Goal: Information Seeking & Learning: Learn about a topic

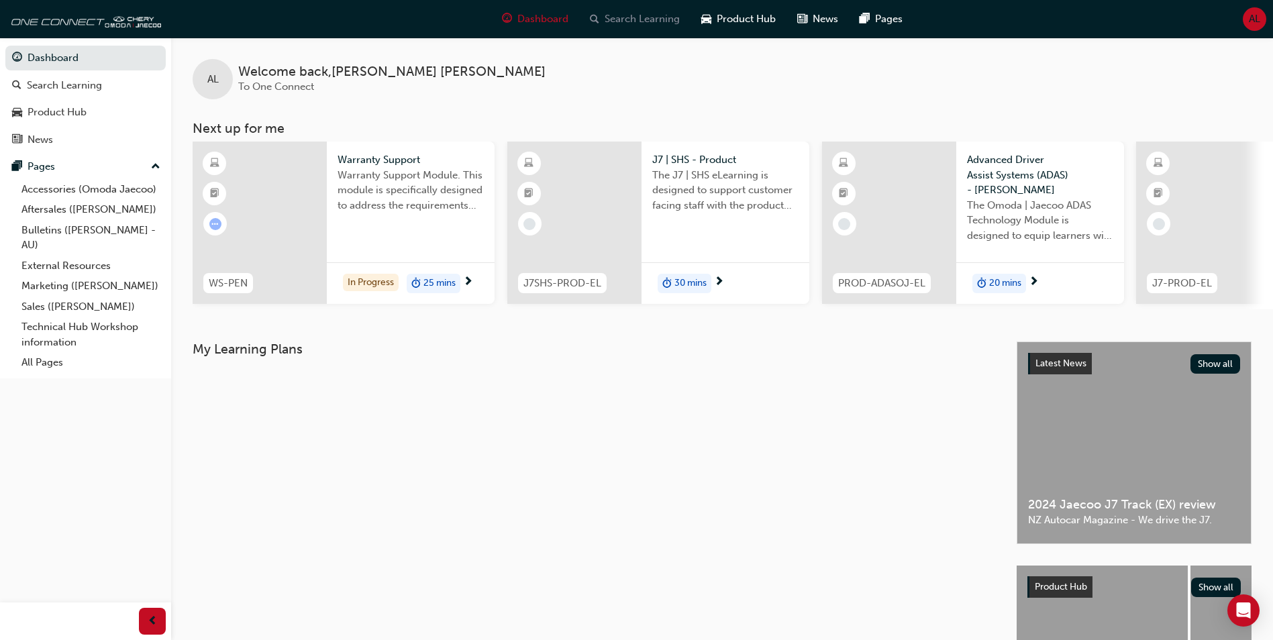
click at [642, 23] on span "Search Learning" at bounding box center [642, 18] width 75 height 15
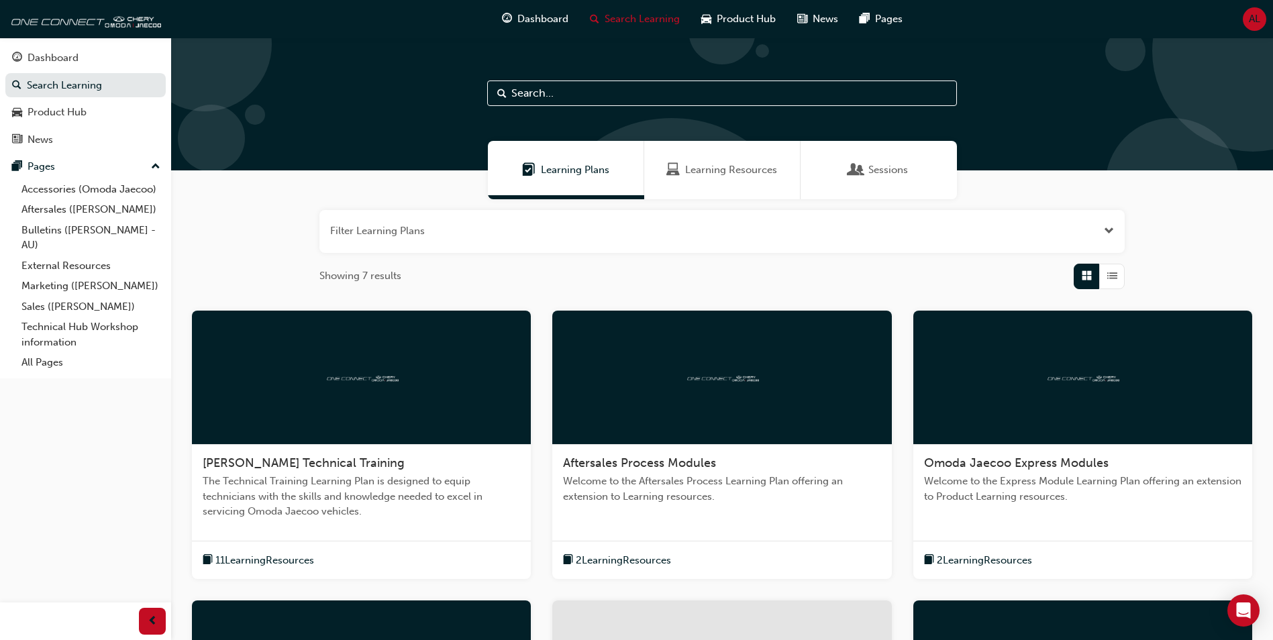
click at [743, 166] on span "Learning Resources" at bounding box center [731, 169] width 92 height 15
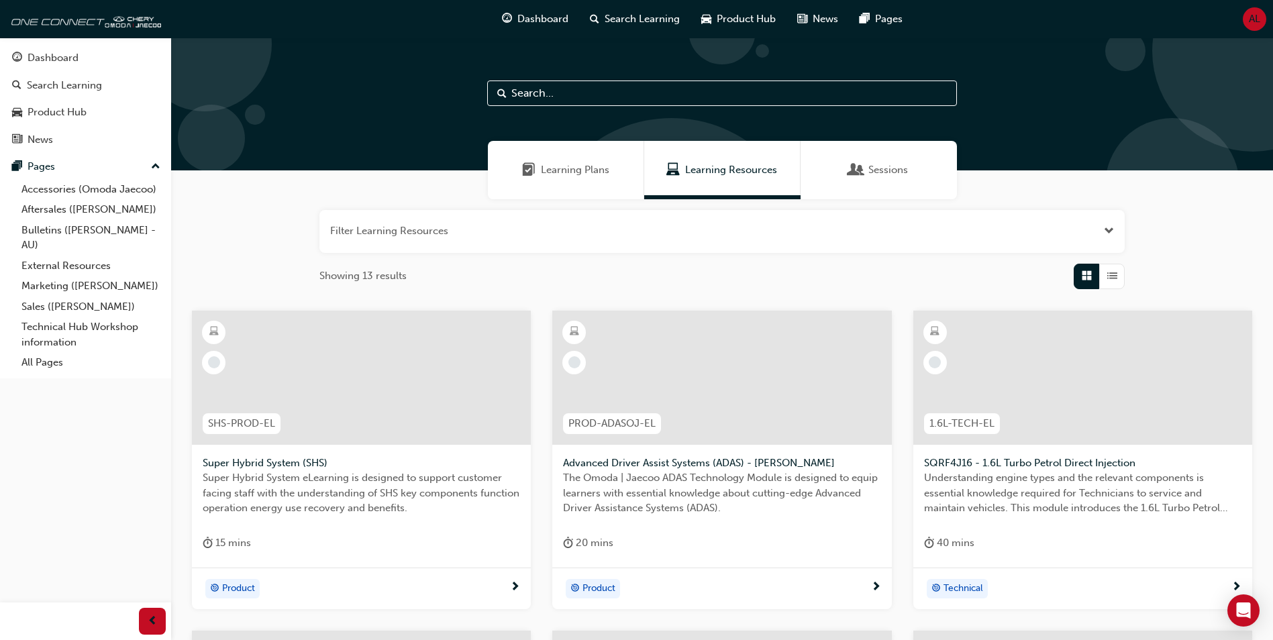
click at [559, 97] on input "text" at bounding box center [722, 94] width 470 height 26
type input "Warranty"
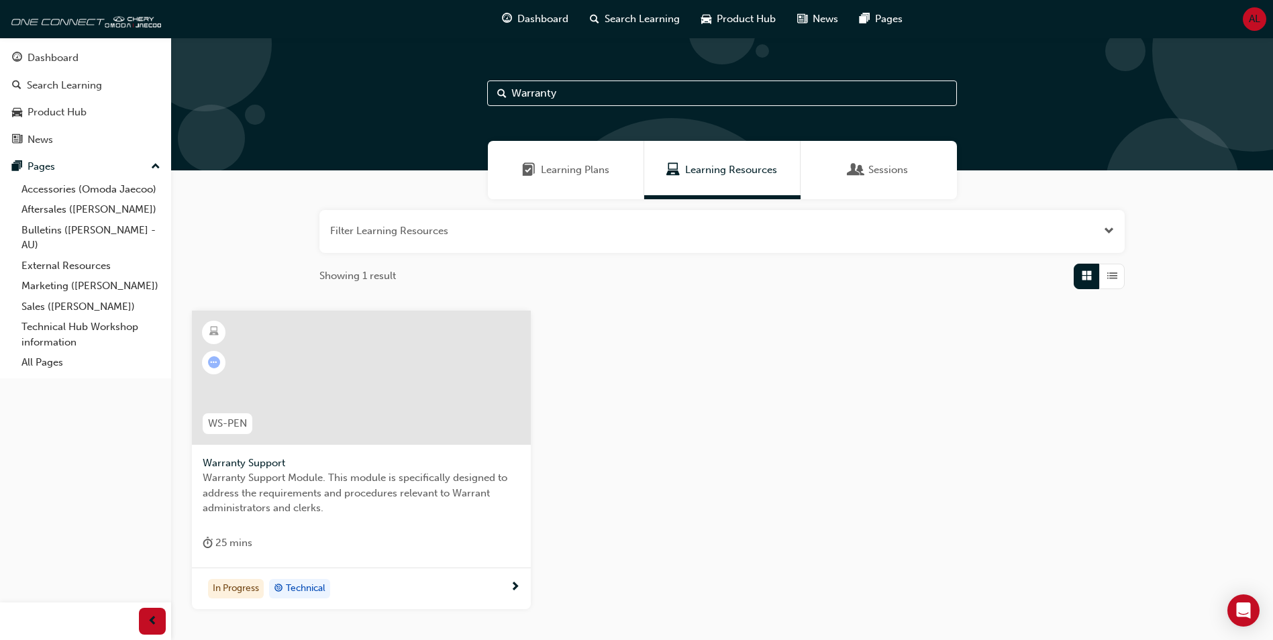
click at [326, 378] on div at bounding box center [361, 378] width 339 height 134
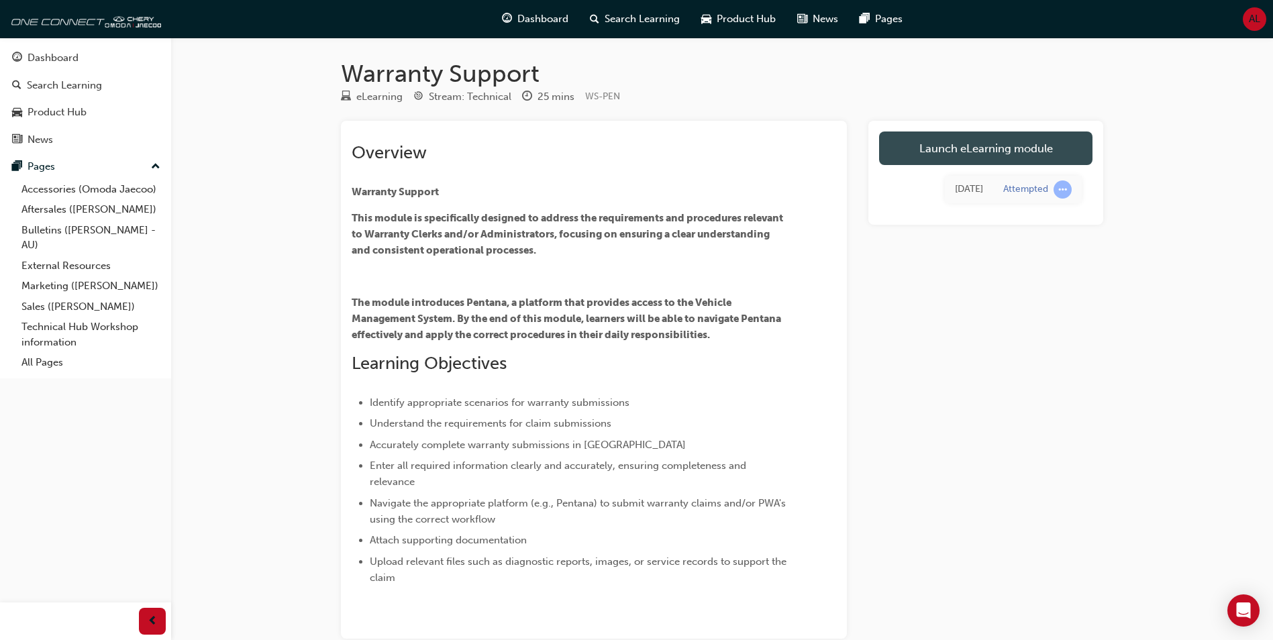
click at [997, 148] on link "Launch eLearning module" at bounding box center [985, 149] width 213 height 34
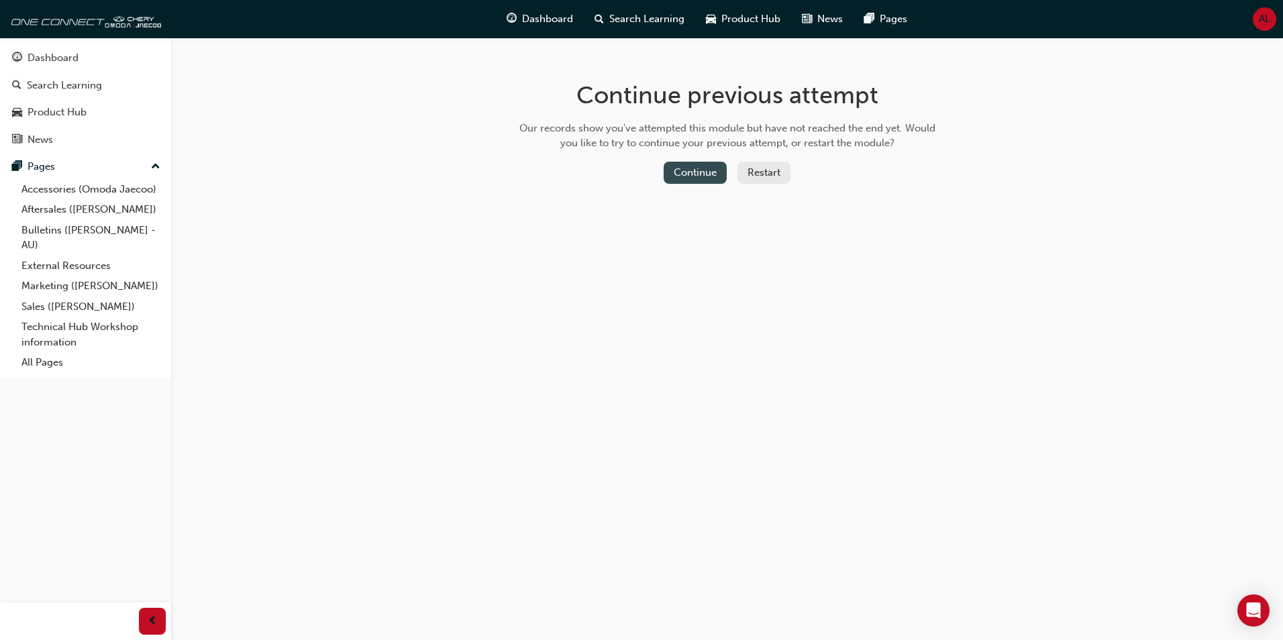
click at [701, 173] on button "Continue" at bounding box center [695, 173] width 63 height 22
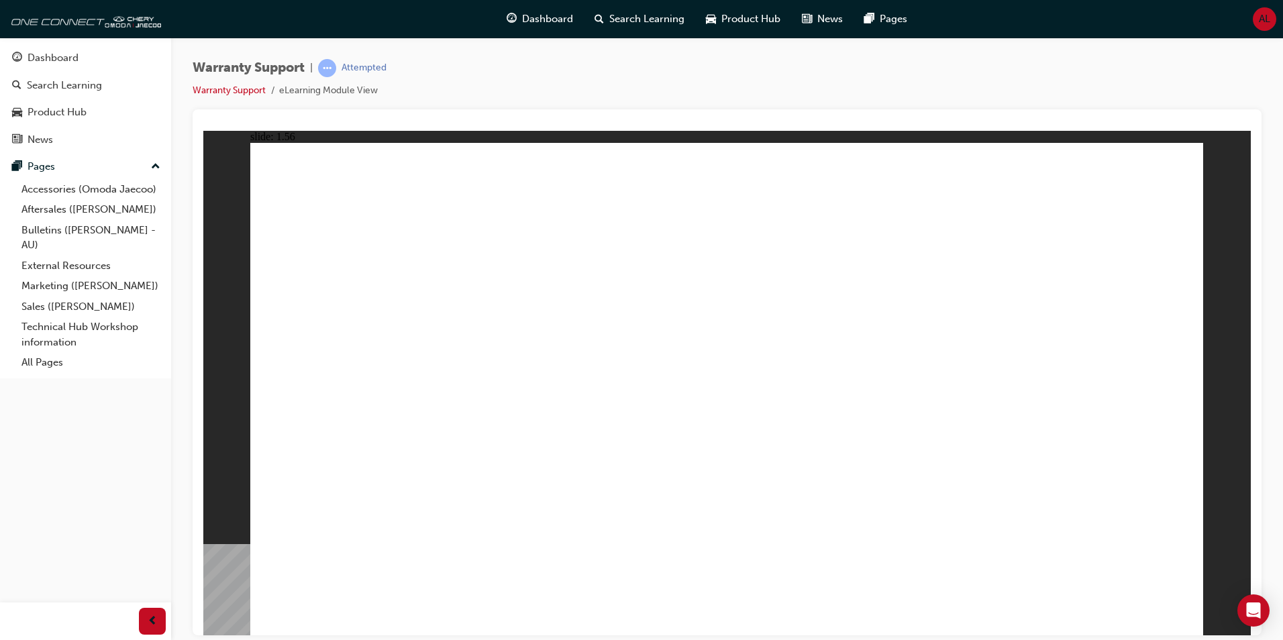
click at [1011, 101] on div "Warranty Support | Attempted Warranty Support eLearning Module View" at bounding box center [727, 84] width 1069 height 50
click at [1009, 89] on div "Warranty Support | Attempted Warranty Support eLearning Module View" at bounding box center [727, 84] width 1069 height 50
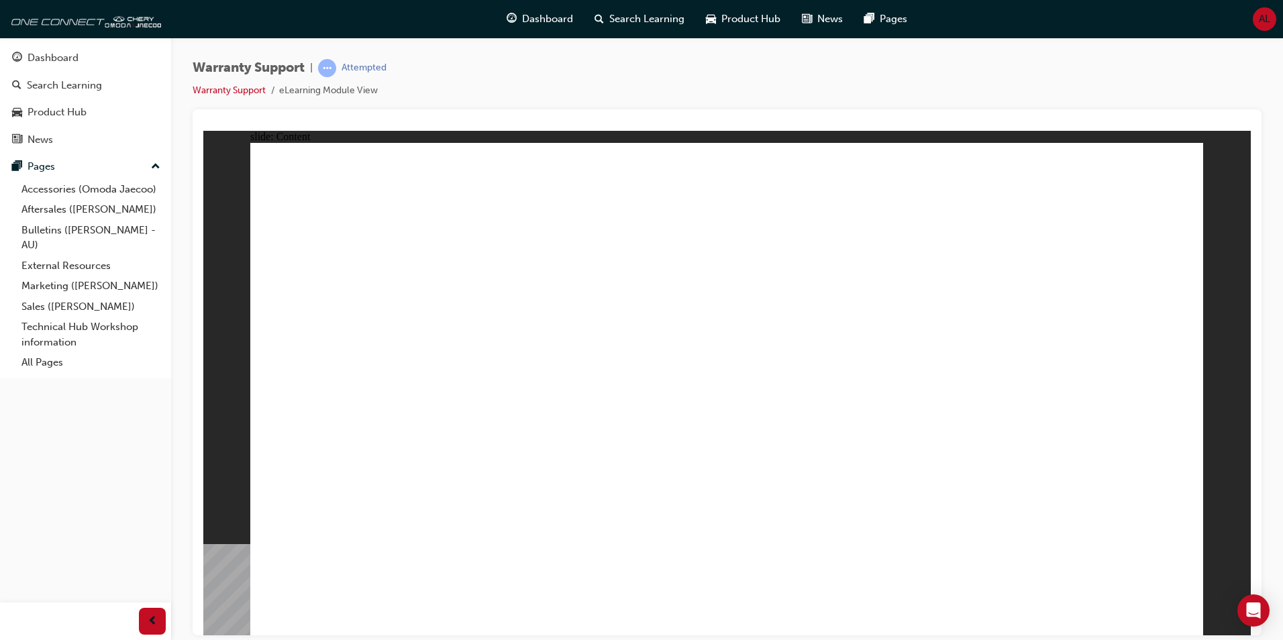
click at [1035, 118] on div at bounding box center [727, 372] width 1069 height 526
click at [1087, 90] on div "Warranty Support | Attempted Warranty Support eLearning Module View" at bounding box center [727, 84] width 1069 height 50
click at [1133, 68] on div "Warranty Support | Attempted Warranty Support eLearning Module View" at bounding box center [727, 84] width 1069 height 50
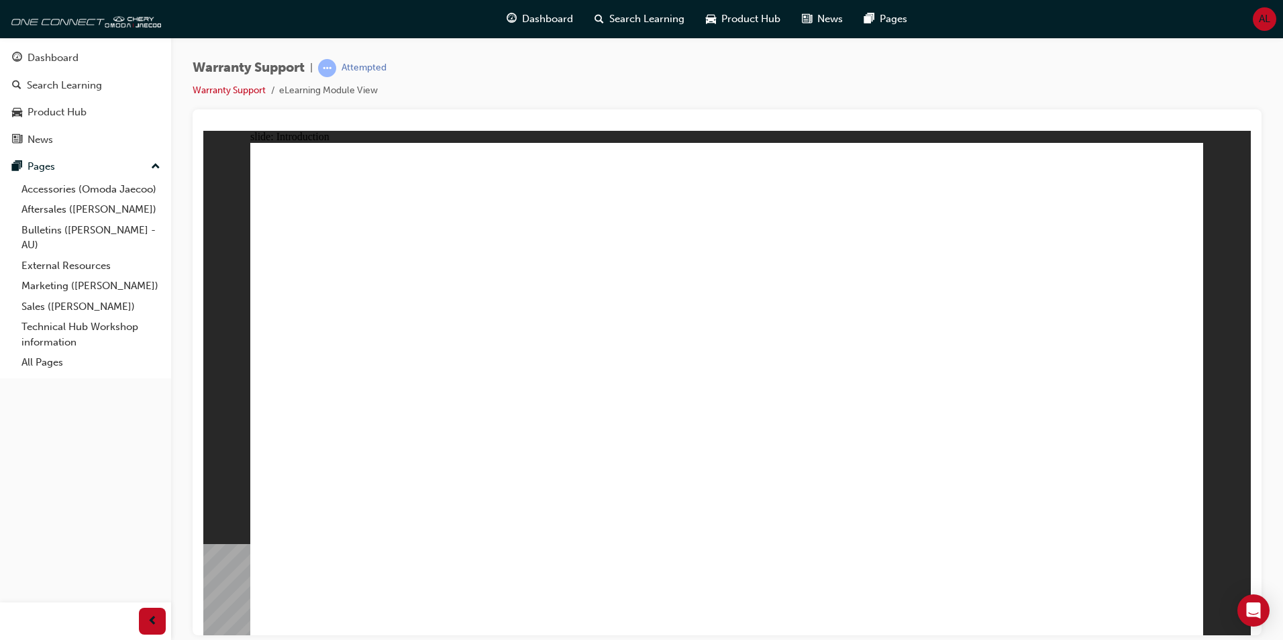
click at [1074, 86] on div "Warranty Support | Attempted Warranty Support eLearning Module View" at bounding box center [727, 84] width 1069 height 50
click at [1017, 72] on div "Warranty Support | Attempted Warranty Support eLearning Module View" at bounding box center [727, 84] width 1069 height 50
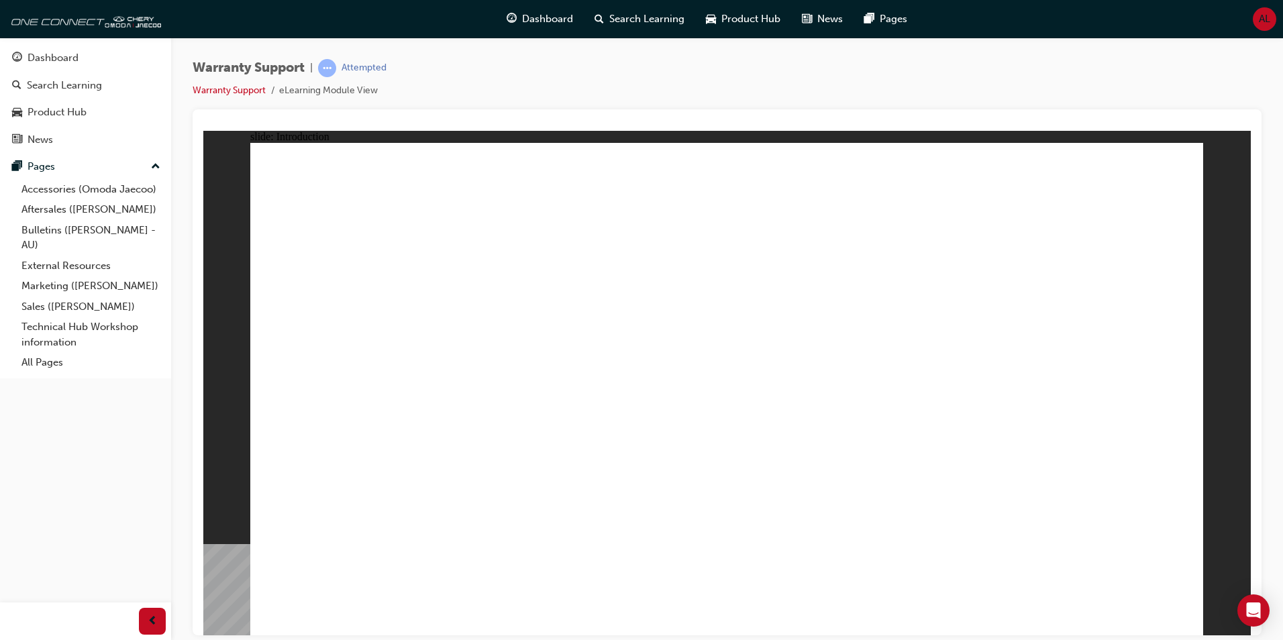
drag, startPoint x: 956, startPoint y: 88, endPoint x: 965, endPoint y: 93, distance: 10.8
click at [956, 88] on div "Warranty Support | Attempted Warranty Support eLearning Module View" at bounding box center [727, 84] width 1069 height 50
click at [998, 106] on div "Warranty Support | Attempted Warranty Support eLearning Module View" at bounding box center [727, 84] width 1069 height 50
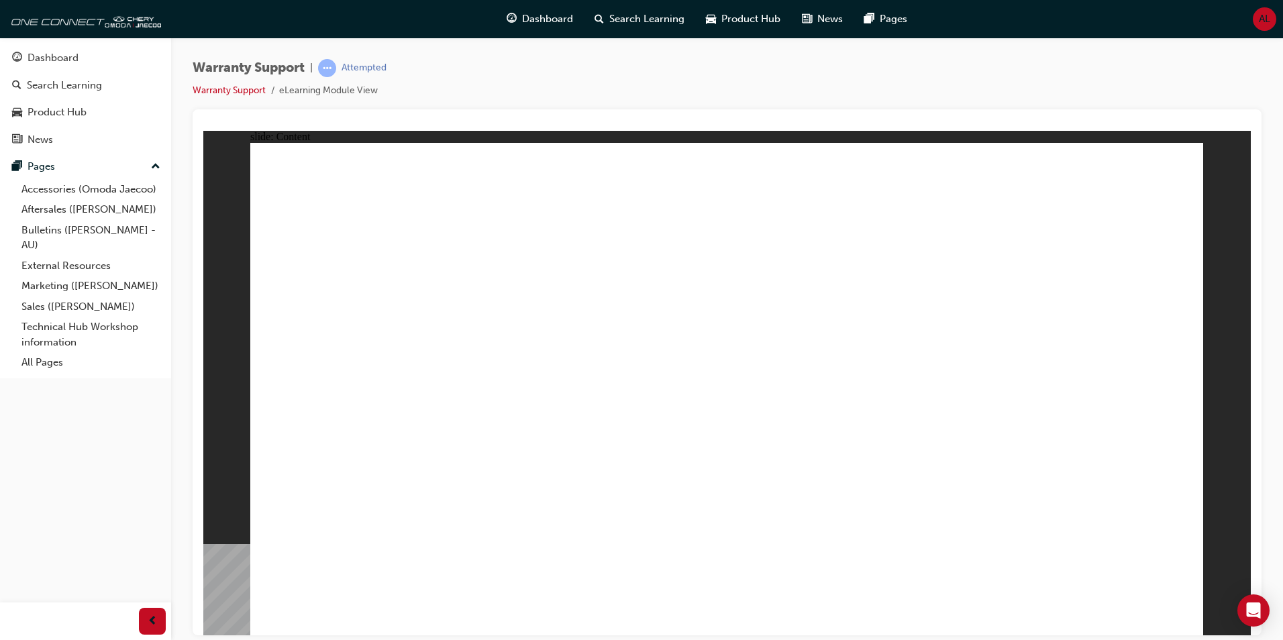
click at [1041, 78] on div "Warranty Support | Attempted Warranty Support eLearning Module View" at bounding box center [727, 84] width 1069 height 50
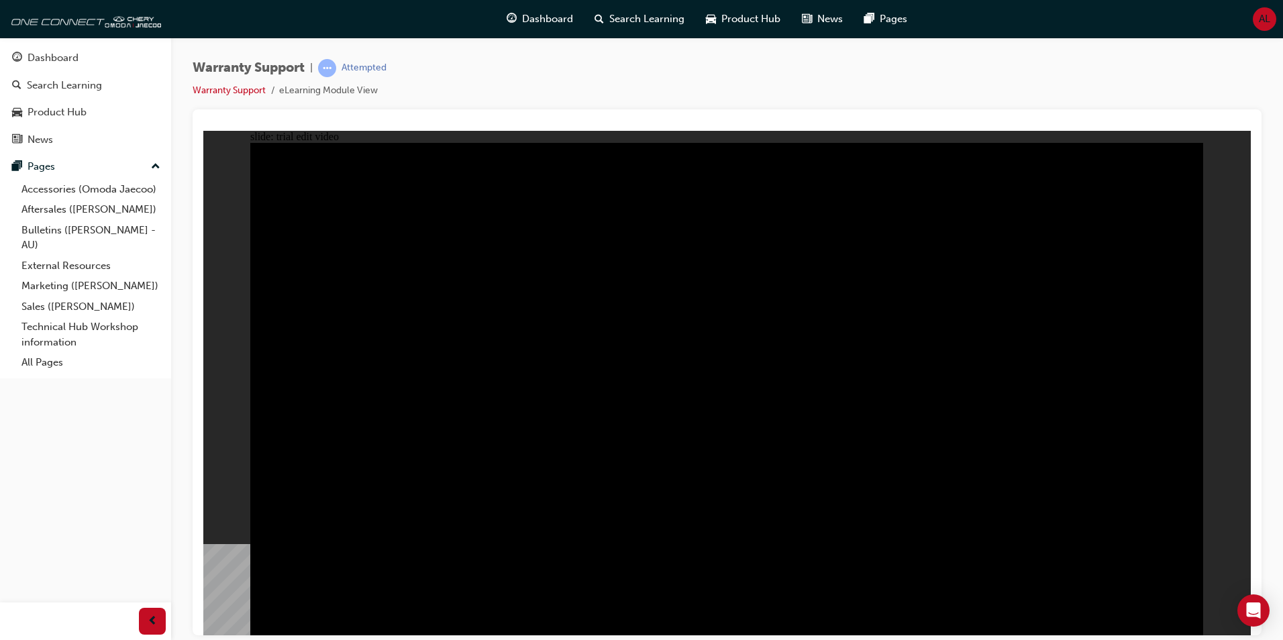
click at [982, 98] on div "Warranty Support | Attempted Warranty Support eLearning Module View" at bounding box center [727, 84] width 1069 height 50
click at [949, 94] on div "Warranty Support | Attempted Warranty Support eLearning Module View" at bounding box center [727, 84] width 1069 height 50
click at [1052, 62] on div "Warranty Support | Attempted Warranty Support eLearning Module View" at bounding box center [727, 84] width 1069 height 50
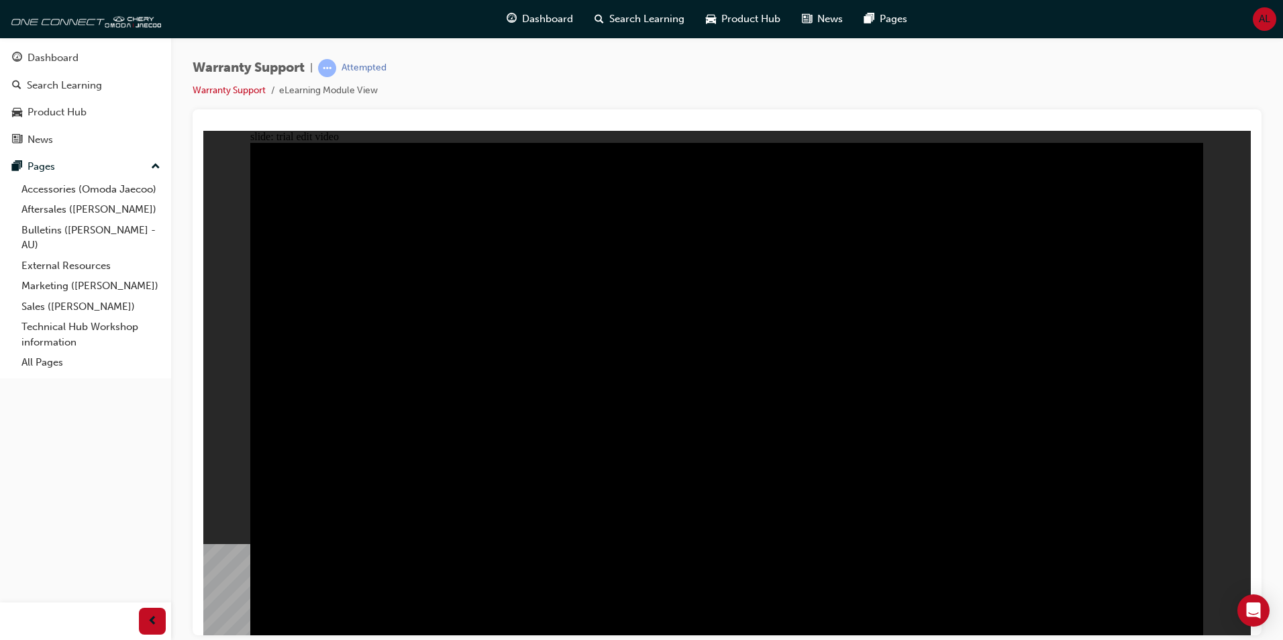
click at [1146, 85] on div "Warranty Support | Attempted Warranty Support eLearning Module View" at bounding box center [727, 84] width 1069 height 50
click at [1040, 93] on div "Warranty Support | Attempted Warranty Support eLearning Module View" at bounding box center [727, 84] width 1069 height 50
click at [1060, 68] on div "Warranty Support | Attempted Warranty Support eLearning Module View" at bounding box center [727, 84] width 1069 height 50
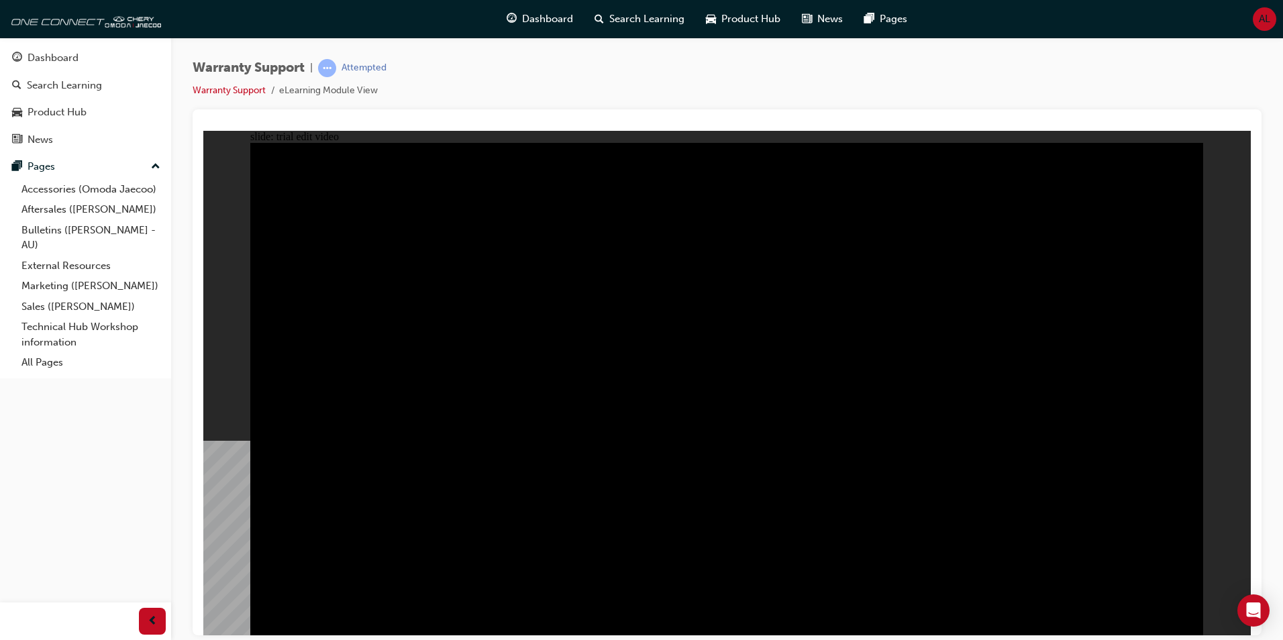
click at [1003, 74] on div "Warranty Support | Attempted Warranty Support eLearning Module View" at bounding box center [727, 84] width 1069 height 50
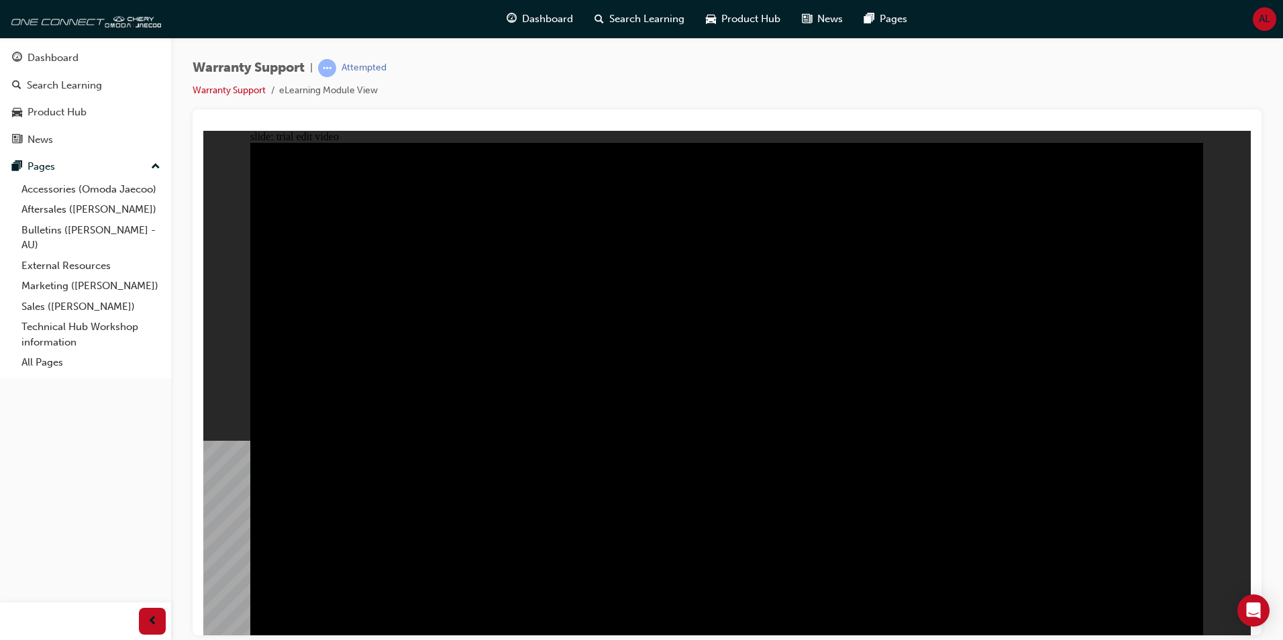
click at [1036, 89] on div "Warranty Support | Attempted Warranty Support eLearning Module View" at bounding box center [727, 84] width 1069 height 50
click at [1111, 118] on div at bounding box center [727, 372] width 1069 height 526
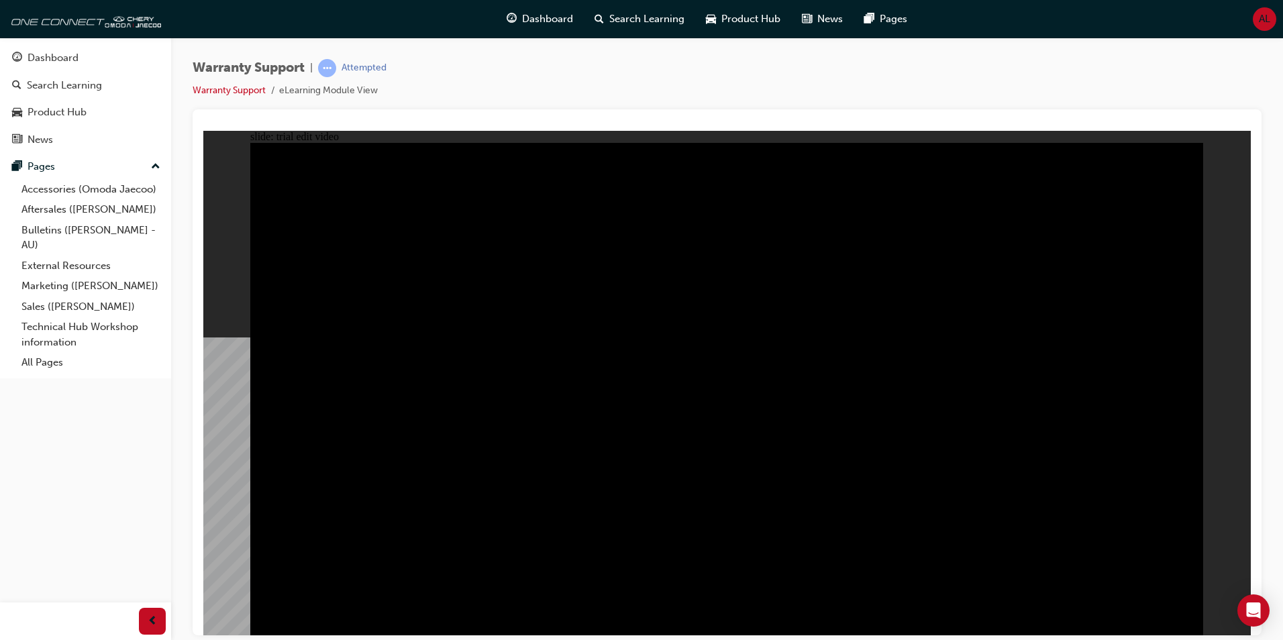
click at [1072, 81] on div "Warranty Support | Attempted Warranty Support eLearning Module View" at bounding box center [727, 84] width 1069 height 50
click at [1129, 73] on div "Warranty Support | Attempted Warranty Support eLearning Module View" at bounding box center [727, 84] width 1069 height 50
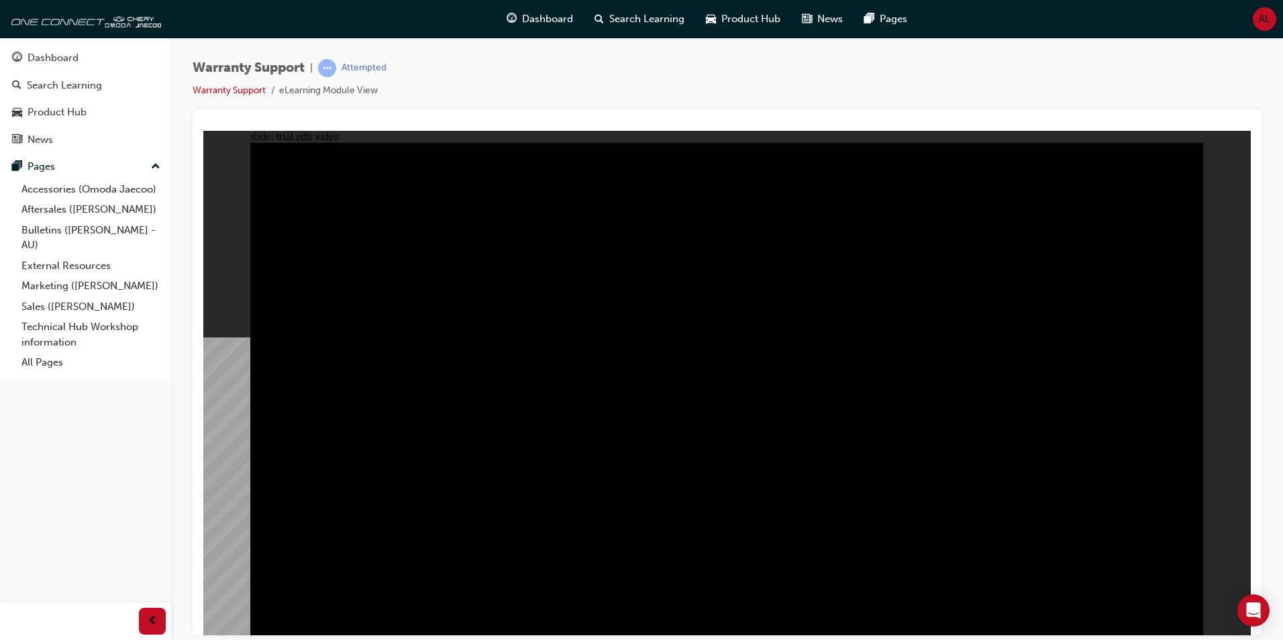
click at [983, 79] on div "Warranty Support | Attempted Warranty Support eLearning Module View" at bounding box center [727, 84] width 1069 height 50
click at [896, 94] on div "Warranty Support | Attempted Warranty Support eLearning Module View" at bounding box center [727, 84] width 1069 height 50
click at [940, 89] on div "Warranty Support | Attempted Warranty Support eLearning Module View" at bounding box center [727, 84] width 1069 height 50
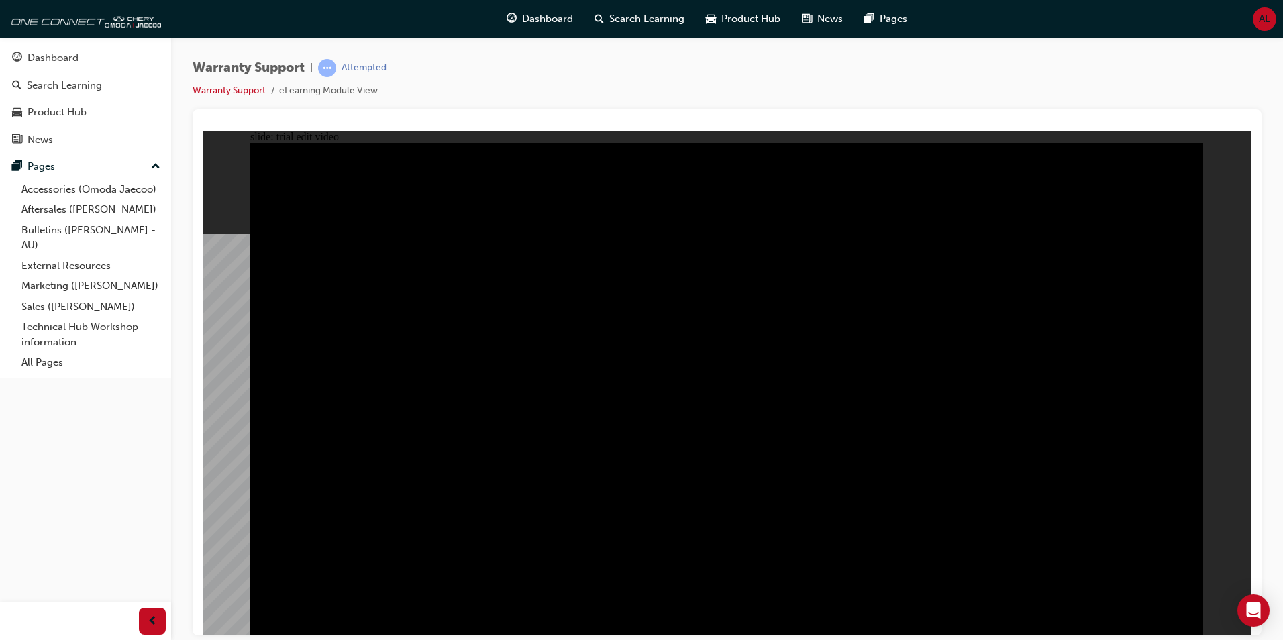
click at [911, 77] on div "Warranty Support | Attempted Warranty Support eLearning Module View" at bounding box center [727, 84] width 1069 height 50
click at [1100, 93] on div "Warranty Support | Attempted Warranty Support eLearning Module View" at bounding box center [727, 84] width 1069 height 50
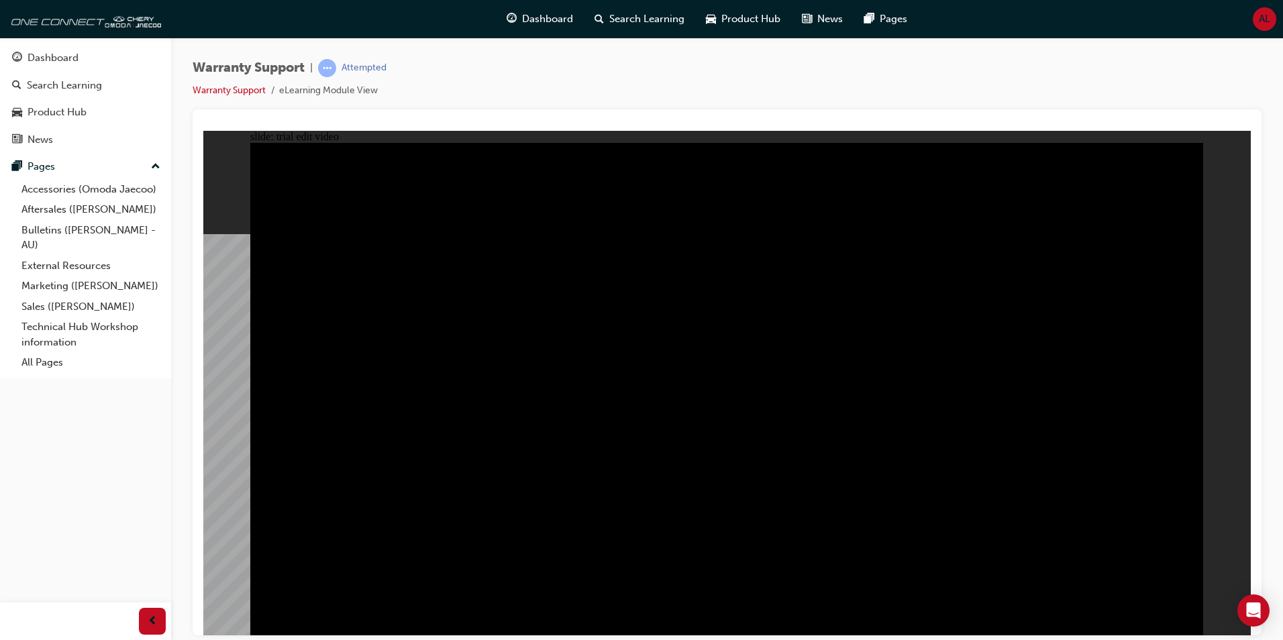
click at [1010, 83] on div "Warranty Support | Attempted Warranty Support eLearning Module View" at bounding box center [727, 84] width 1069 height 50
click at [1007, 52] on div "Warranty Support | Attempted Warranty Support eLearning Module View" at bounding box center [727, 322] width 1112 height 569
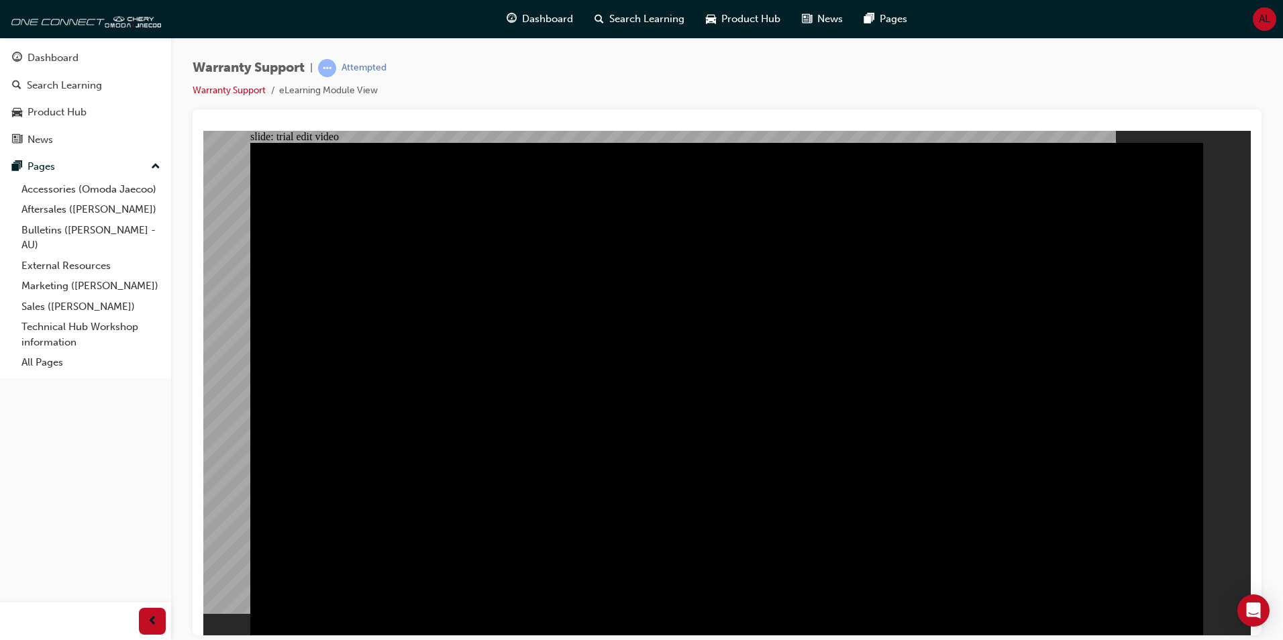
drag, startPoint x: 1070, startPoint y: 74, endPoint x: 1075, endPoint y: 81, distance: 8.1
click at [1070, 74] on div "Warranty Support | Attempted Warranty Support eLearning Module View" at bounding box center [727, 84] width 1069 height 50
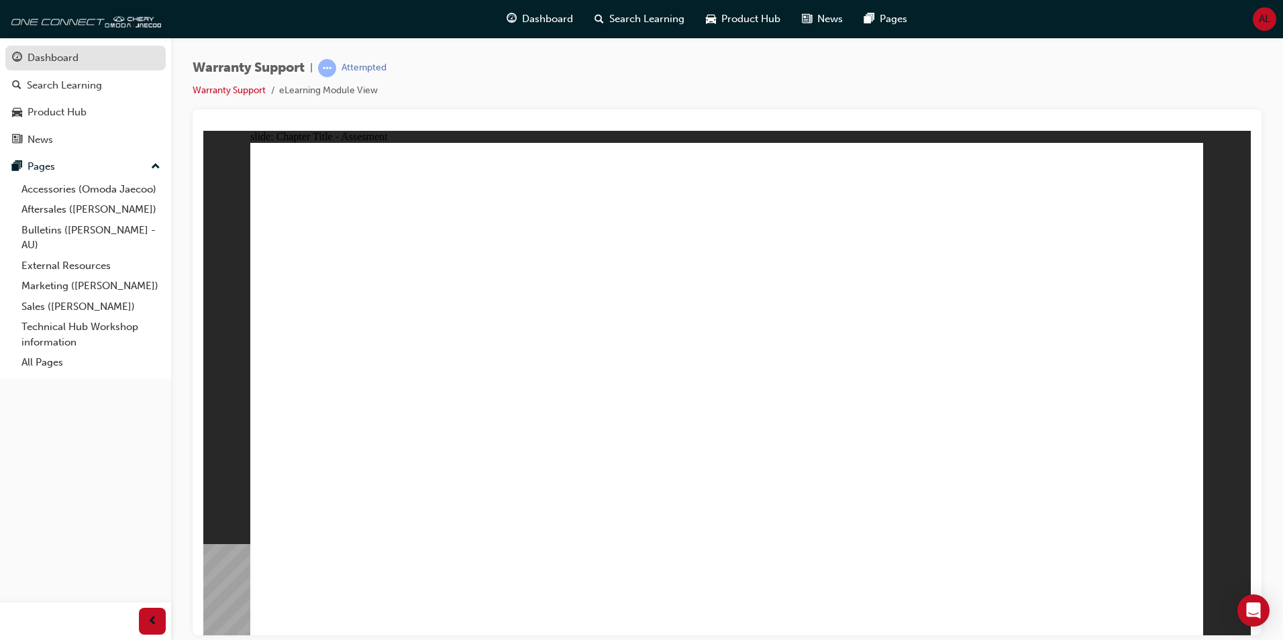
click at [54, 55] on div "Dashboard" at bounding box center [53, 57] width 51 height 15
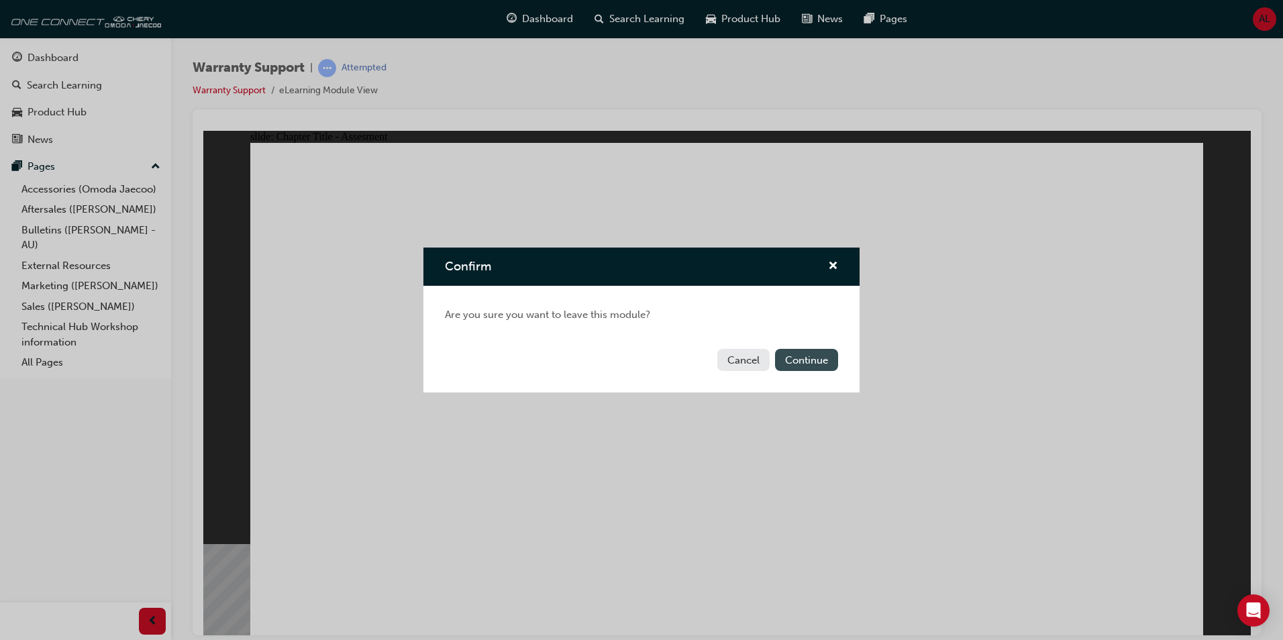
click at [788, 362] on button "Continue" at bounding box center [806, 360] width 63 height 22
